Goal: Task Accomplishment & Management: Use online tool/utility

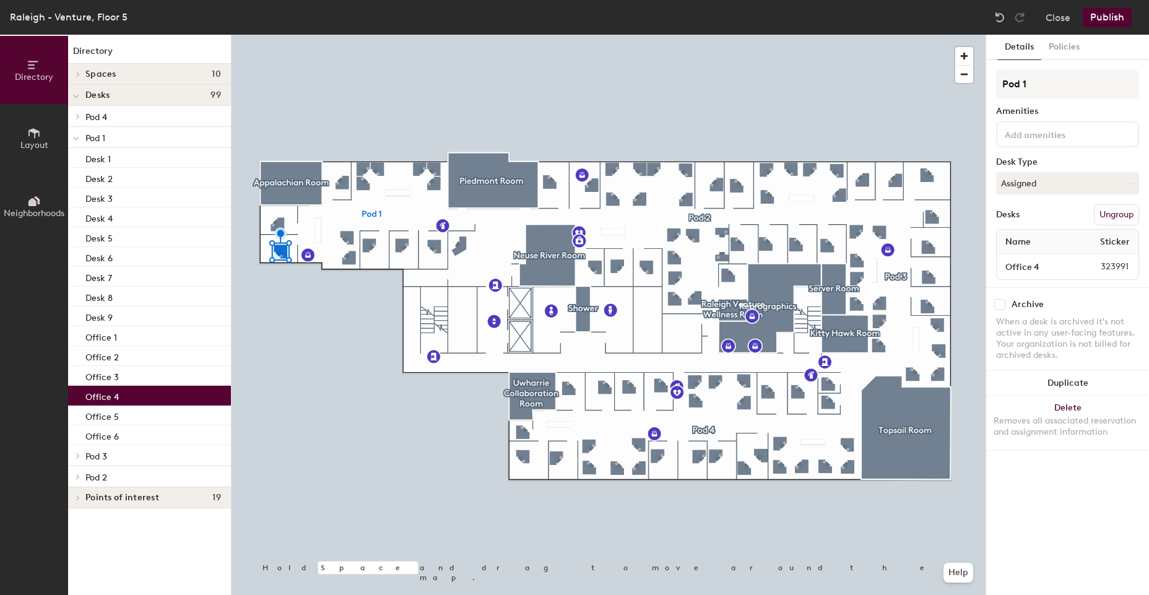
click at [1053, 173] on button "Assigned" at bounding box center [1067, 183] width 143 height 22
click at [1022, 257] on div "Hoteled" at bounding box center [1058, 258] width 124 height 19
click at [1103, 17] on button "Publish" at bounding box center [1106, 17] width 49 height 20
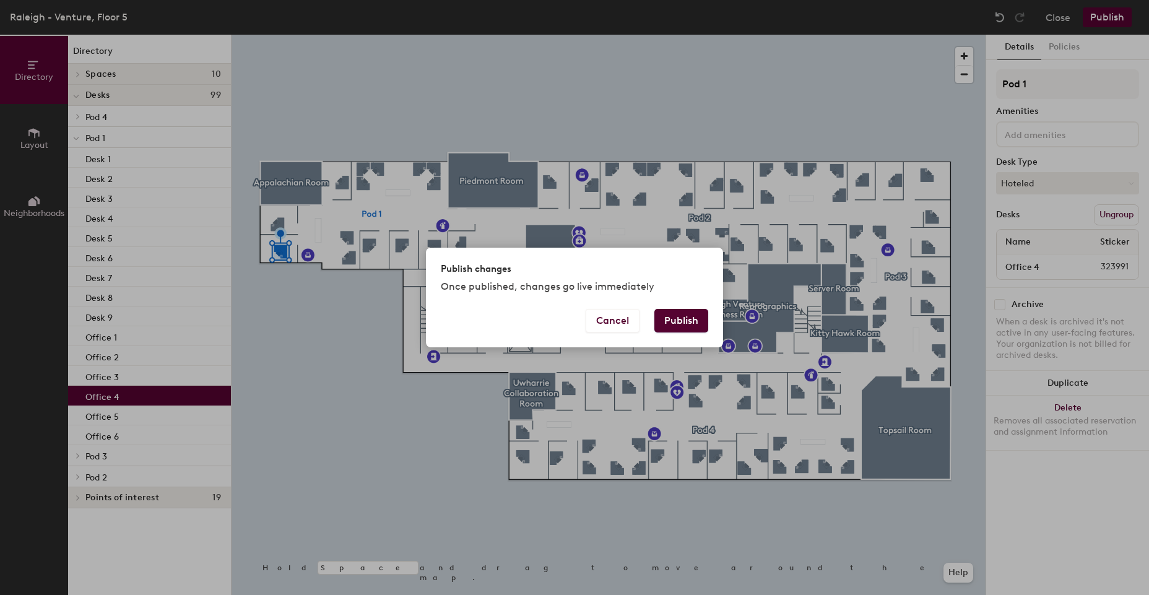
click at [673, 322] on button "Publish" at bounding box center [681, 321] width 54 height 24
